Goal: Task Accomplishment & Management: Complete application form

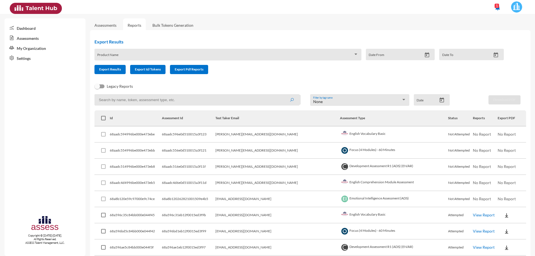
click at [107, 24] on link "Assessments" at bounding box center [105, 25] width 22 height 5
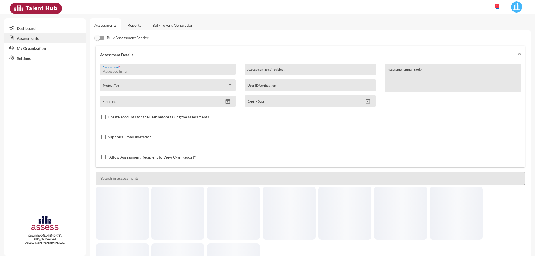
click at [150, 70] on input "Assessee Email *" at bounding box center [168, 71] width 130 height 4
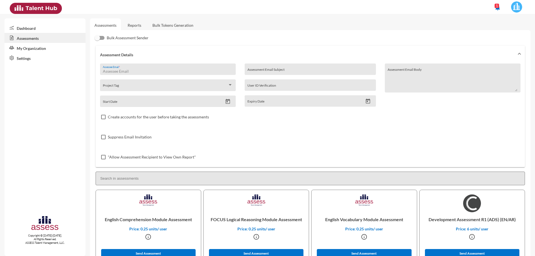
paste input "[PERSON_NAME][EMAIL_ADDRESS][PERSON_NAME][DOMAIN_NAME]"
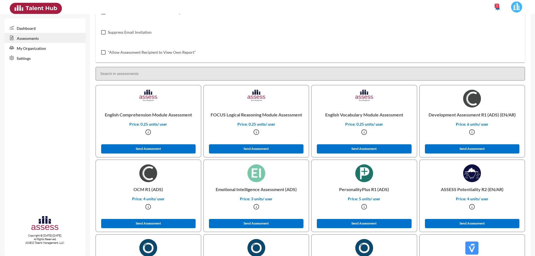
scroll to position [111, 0]
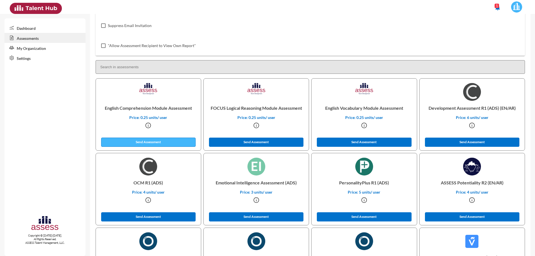
type input "[PERSON_NAME][EMAIL_ADDRESS][PERSON_NAME][DOMAIN_NAME]"
click at [171, 142] on button "Send Assessment" at bounding box center [148, 142] width 95 height 9
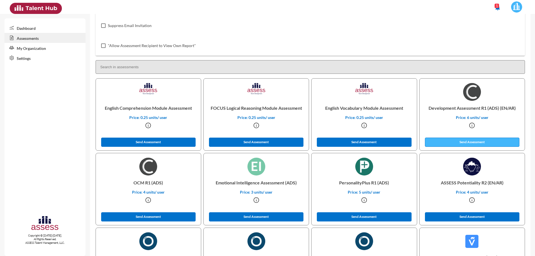
click at [449, 143] on button "Send Assessment" at bounding box center [472, 142] width 95 height 9
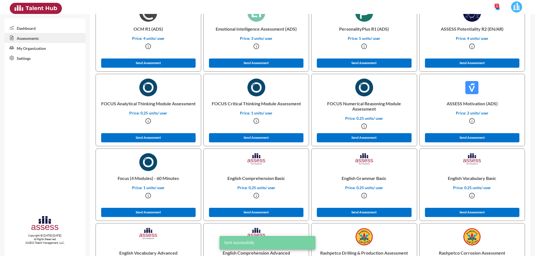
scroll to position [278, 0]
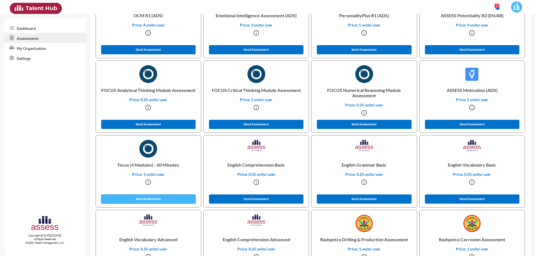
click at [163, 200] on button "Send Assessment" at bounding box center [148, 198] width 95 height 9
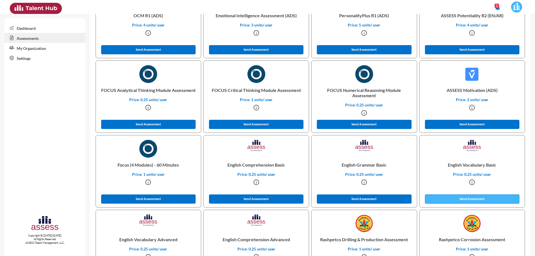
click at [468, 199] on button "Send Assessment" at bounding box center [472, 198] width 95 height 9
